Goal: Task Accomplishment & Management: Manage account settings

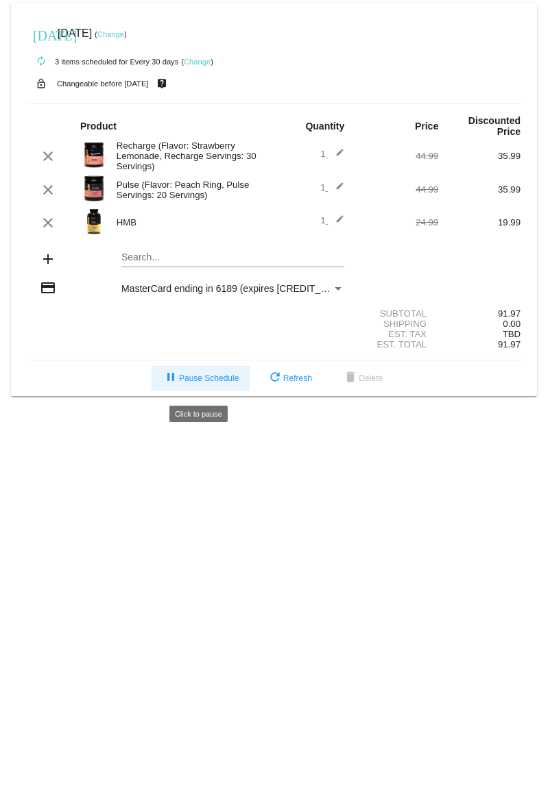
click at [201, 380] on span "pause Pause Schedule" at bounding box center [200, 378] width 76 height 10
click at [190, 383] on span "pause Pause Schedule" at bounding box center [200, 378] width 76 height 10
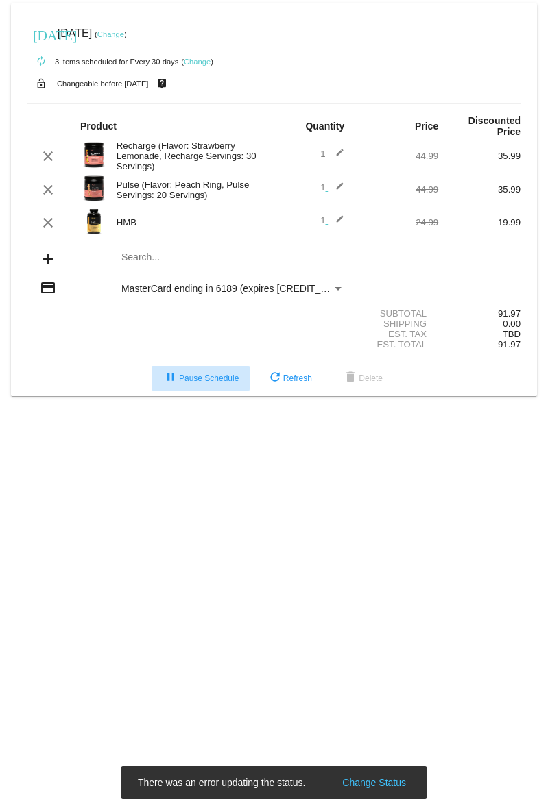
click at [169, 384] on mat-icon "pause" at bounding box center [170, 378] width 16 height 16
click at [293, 378] on button "refresh Refresh" at bounding box center [289, 378] width 67 height 25
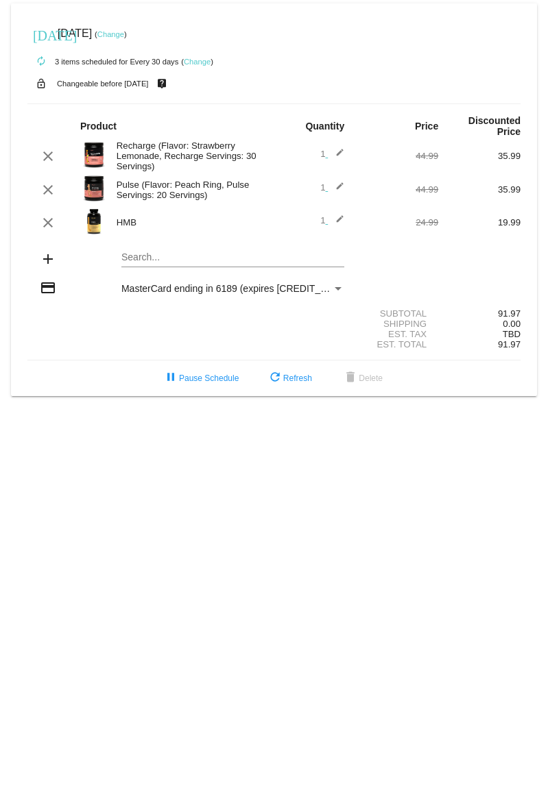
click at [341, 153] on mat-icon "edit" at bounding box center [336, 156] width 16 height 16
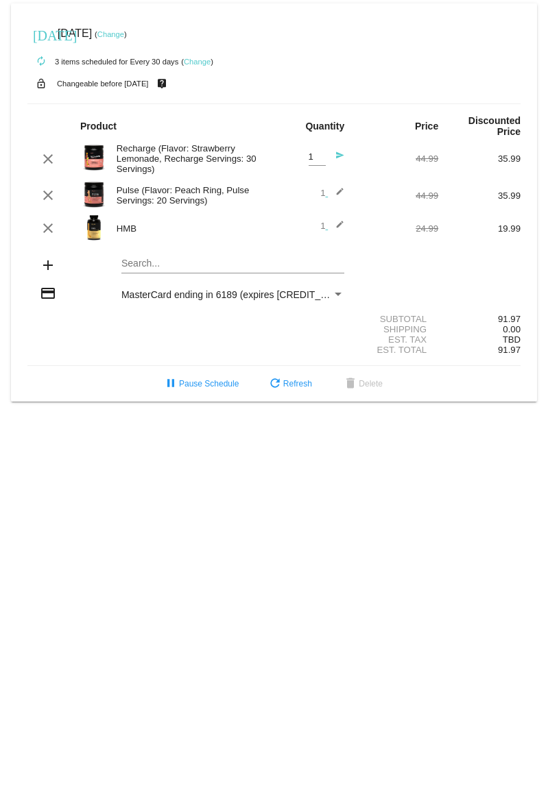
click at [320, 161] on input "1" at bounding box center [316, 157] width 17 height 10
click at [320, 162] on input "1" at bounding box center [316, 157] width 17 height 10
type input "0"
click at [338, 188] on div "clear Pulse (Flavor: Peach Ring, Pulse Servings: 20 Servings) 1 edit 44.99 35.99" at bounding box center [273, 195] width 493 height 29
click at [341, 155] on mat-icon "send" at bounding box center [336, 159] width 16 height 16
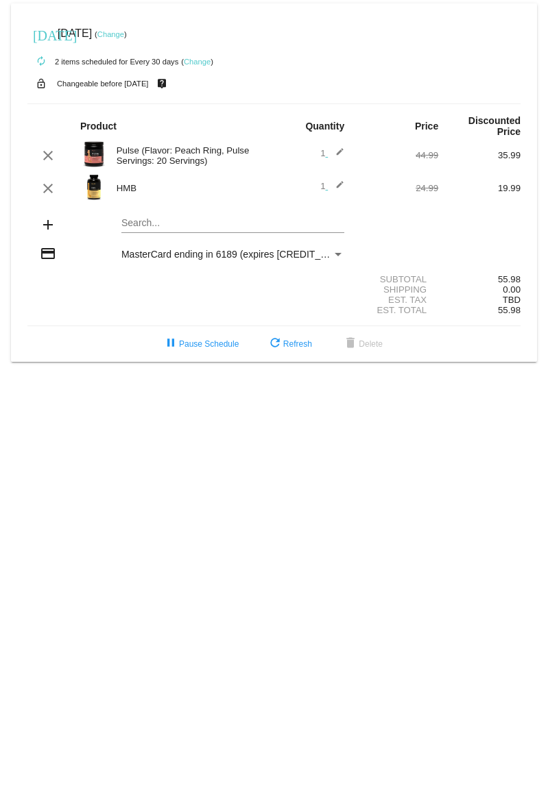
click at [341, 149] on mat-icon "edit" at bounding box center [336, 155] width 16 height 16
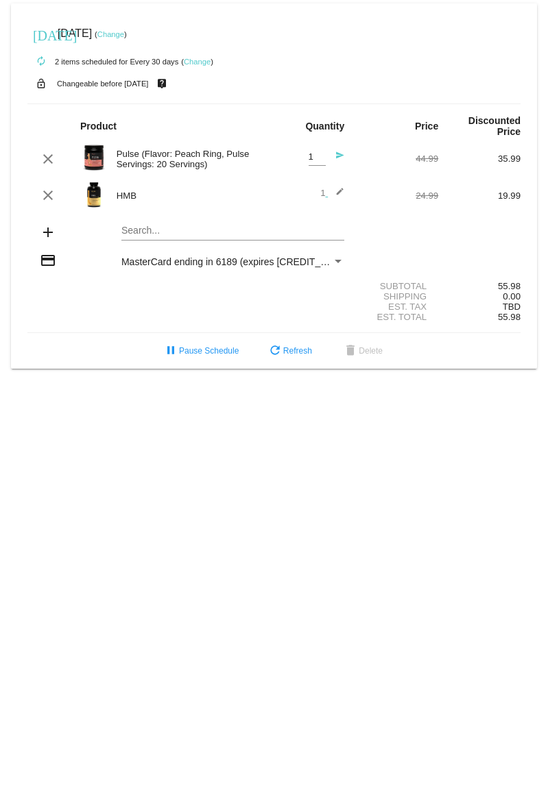
click at [320, 160] on input "1" at bounding box center [316, 157] width 17 height 10
drag, startPoint x: 334, startPoint y: 156, endPoint x: 360, endPoint y: 165, distance: 27.5
click at [335, 156] on mat-icon "send" at bounding box center [336, 159] width 16 height 16
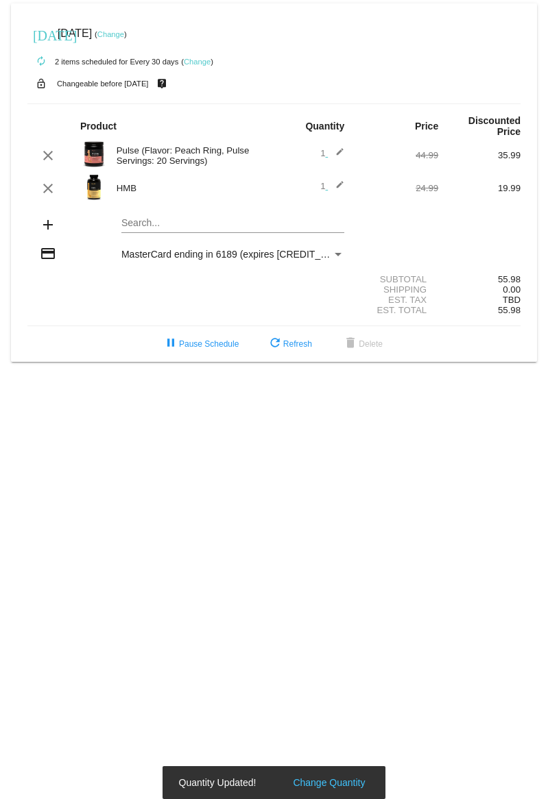
click at [336, 154] on mat-icon "edit" at bounding box center [336, 155] width 16 height 16
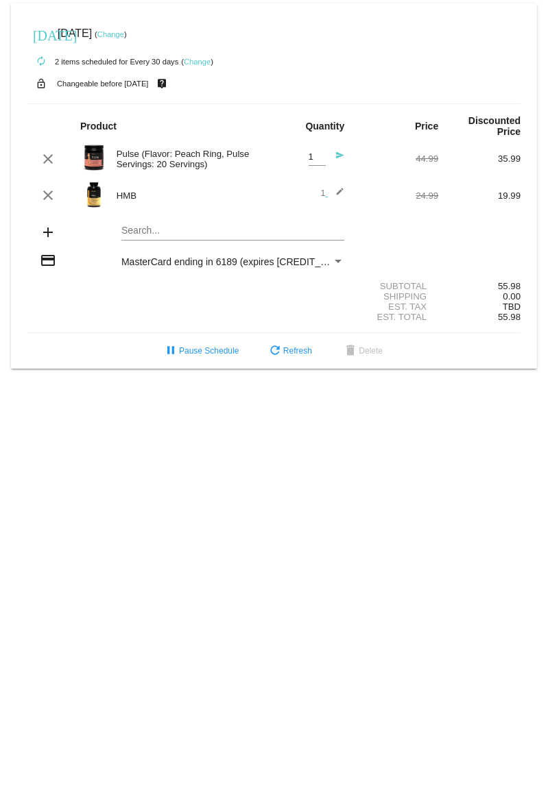
click at [319, 160] on input "1" at bounding box center [316, 157] width 17 height 10
type input "0"
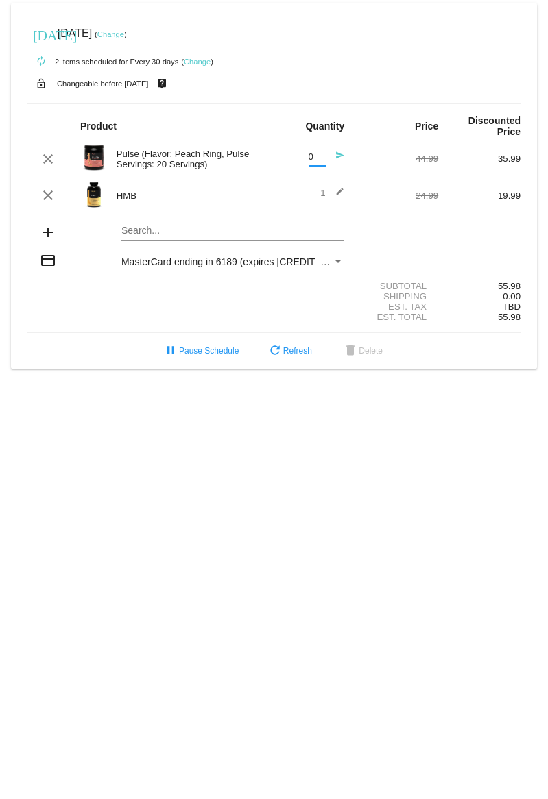
click at [340, 156] on mat-icon "send" at bounding box center [336, 159] width 16 height 16
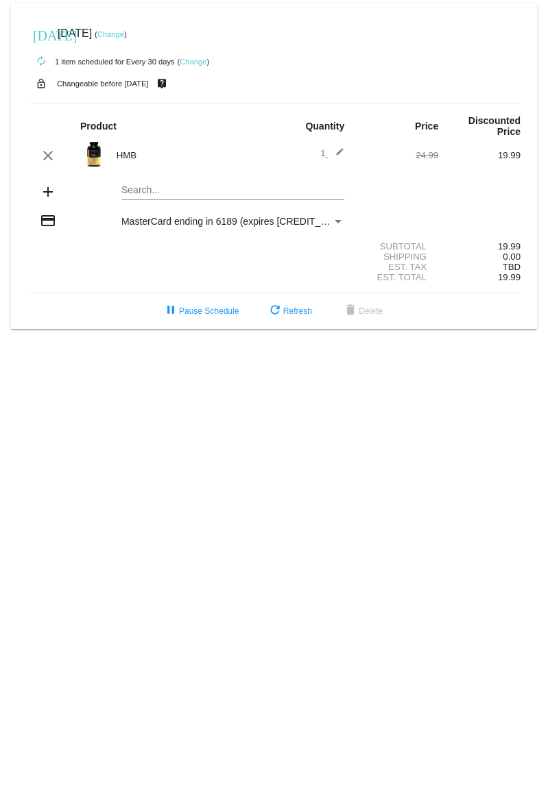
click at [313, 224] on div "MasterCard ending in 6189 (expires [CREDIT_CARD_DATA])" at bounding box center [226, 221] width 210 height 11
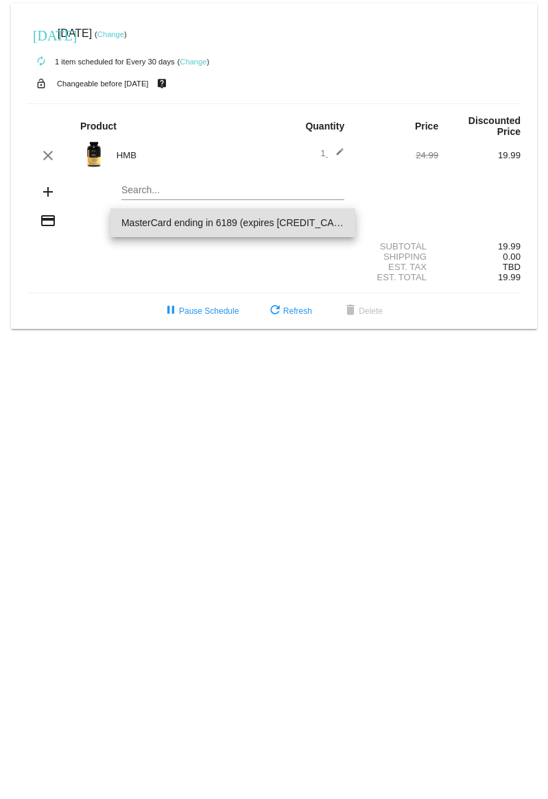
click at [97, 254] on div at bounding box center [274, 399] width 548 height 799
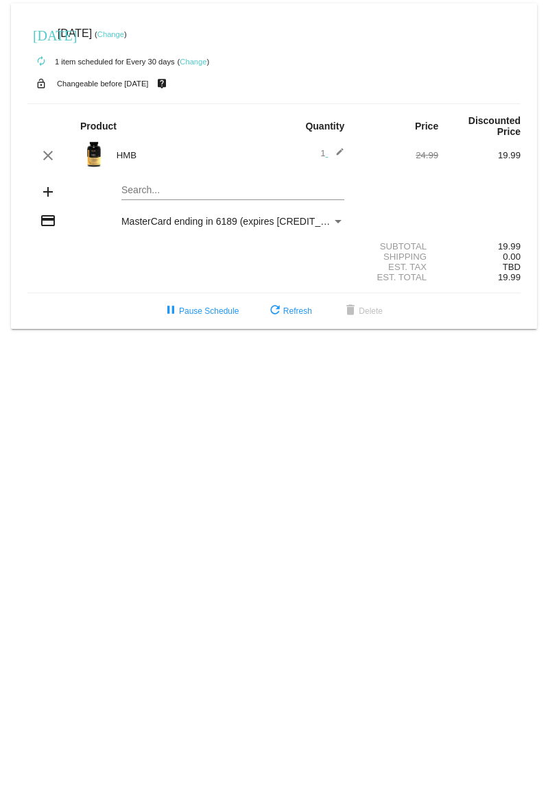
click at [49, 193] on mat-icon "add" at bounding box center [48, 192] width 16 height 16
click at [46, 192] on mat-icon "add" at bounding box center [48, 192] width 16 height 16
click at [165, 191] on mat-card "today Aug 28 2025 ( Change ) autorenew 1 item scheduled for Every 30 days ( Cha…" at bounding box center [274, 166] width 526 height 326
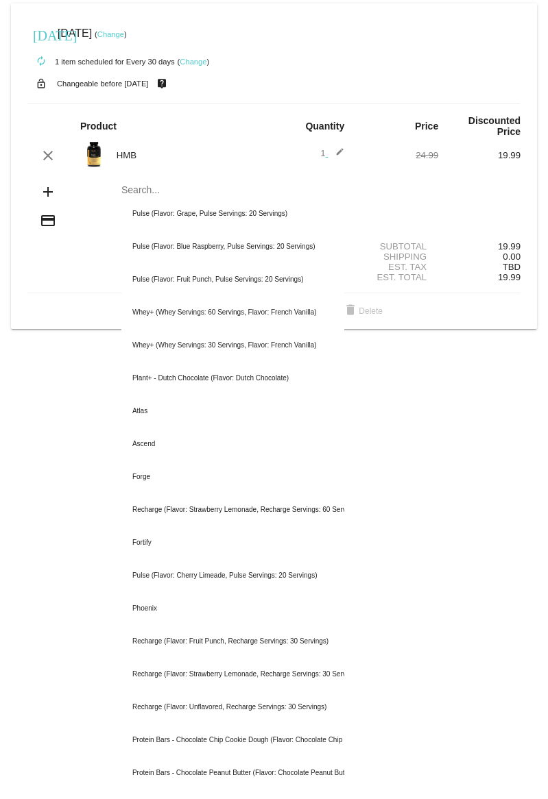
drag, startPoint x: 92, startPoint y: 197, endPoint x: 67, endPoint y: 197, distance: 24.7
click at [92, 197] on div "add Search... Pulse (Flavor: Grape, Pulse Servings: 20 Servings) Pulse (Flavor:…" at bounding box center [273, 192] width 493 height 39
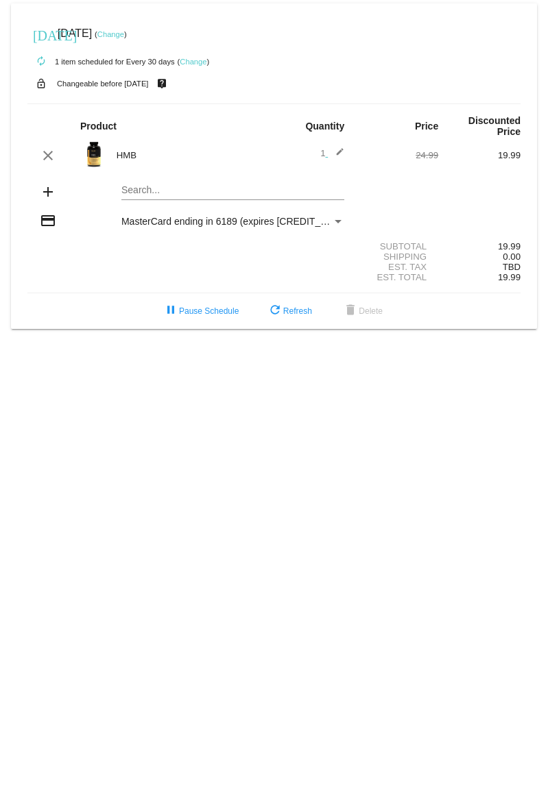
click at [41, 191] on mat-icon "add" at bounding box center [48, 192] width 16 height 16
click at [338, 221] on div "Payment Method" at bounding box center [337, 221] width 7 height 3
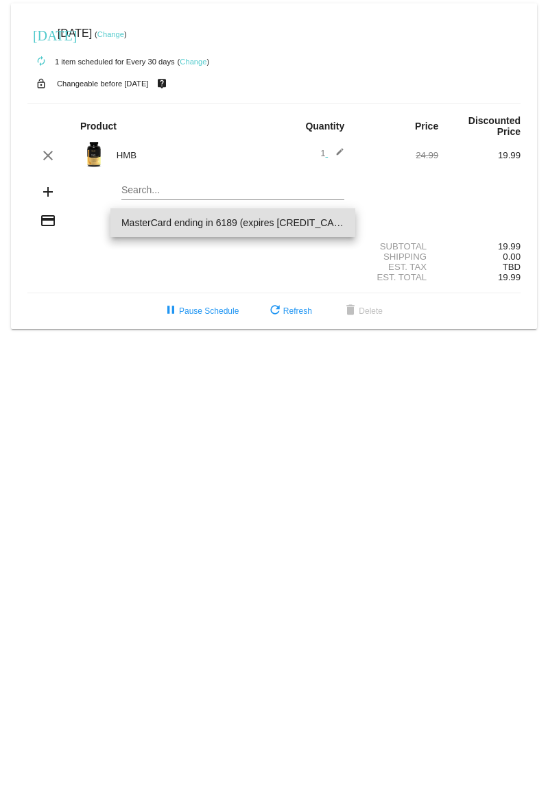
click at [313, 223] on span "MasterCard ending in 6189 (expires [CREDIT_CARD_DATA])" at bounding box center [232, 222] width 223 height 29
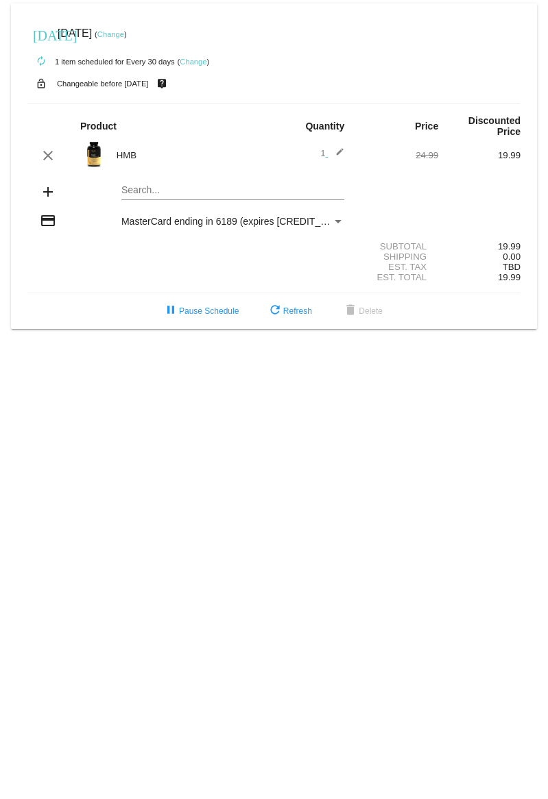
click at [249, 243] on div "Subtotal 19.99" at bounding box center [273, 246] width 493 height 10
